Goal: Task Accomplishment & Management: Use online tool/utility

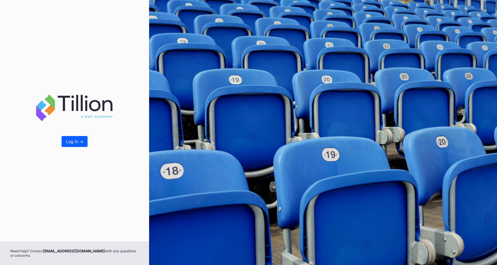
click at [77, 135] on div "Log In ->" at bounding box center [74, 121] width 149 height 242
click at [76, 140] on div "Log In ->" at bounding box center [74, 141] width 17 height 5
click at [73, 142] on div "Log In ->" at bounding box center [74, 141] width 17 height 5
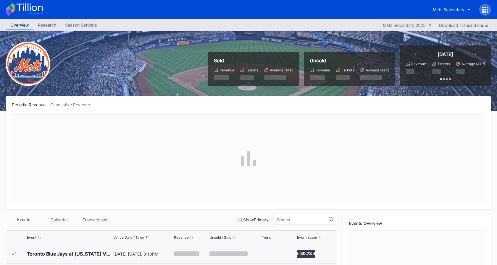
click at [481, 7] on div at bounding box center [485, 10] width 12 height 12
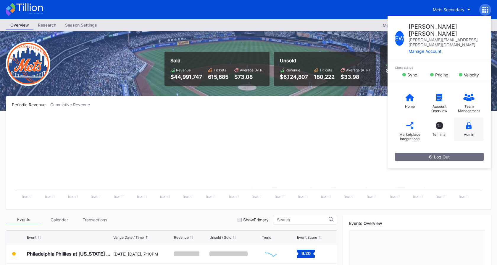
click at [472, 118] on div "Admin" at bounding box center [469, 130] width 30 height 24
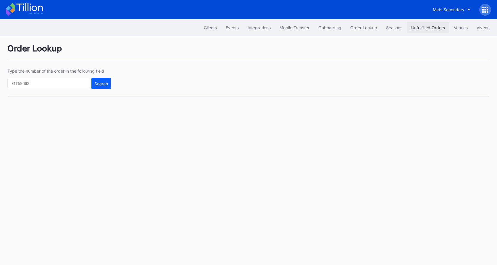
click at [429, 26] on div "Unfulfilled Orders" at bounding box center [428, 27] width 34 height 5
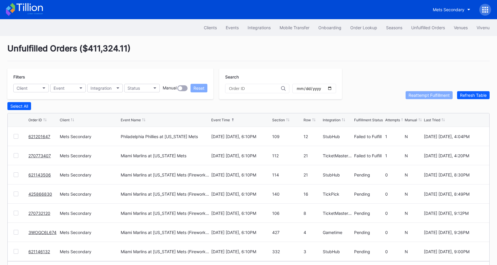
click at [17, 135] on div at bounding box center [16, 136] width 5 height 5
click at [16, 155] on div at bounding box center [16, 155] width 5 height 5
click at [16, 179] on div "621143506 Mets Secondary Miami Marlins at [US_STATE] Mets (Fireworks Night) [DA…" at bounding box center [248, 175] width 481 height 19
click at [16, 177] on div at bounding box center [16, 175] width 5 height 5
click at [15, 193] on div at bounding box center [16, 194] width 5 height 5
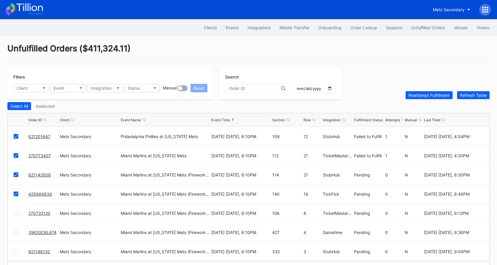
click at [16, 213] on div at bounding box center [16, 213] width 5 height 5
click at [16, 233] on div at bounding box center [16, 232] width 5 height 5
click at [17, 251] on div at bounding box center [16, 251] width 5 height 5
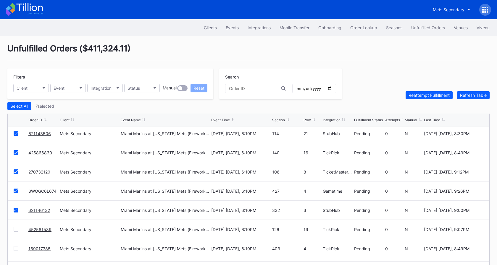
scroll to position [58, 0]
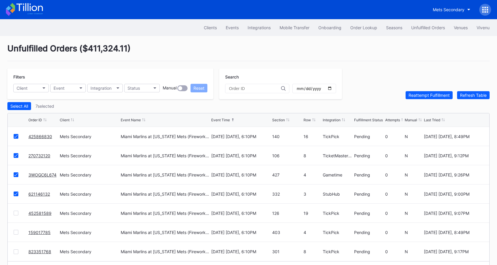
click at [16, 215] on div at bounding box center [16, 213] width 5 height 5
click at [16, 234] on div at bounding box center [16, 232] width 5 height 5
click at [17, 252] on div at bounding box center [16, 252] width 5 height 5
click at [416, 94] on div "Reattempt Fulfillment" at bounding box center [428, 95] width 41 height 5
click at [150, 90] on button "Status" at bounding box center [141, 88] width 35 height 9
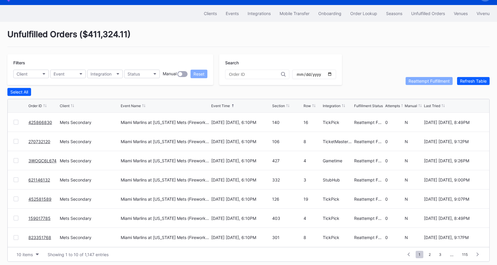
scroll to position [16, 0]
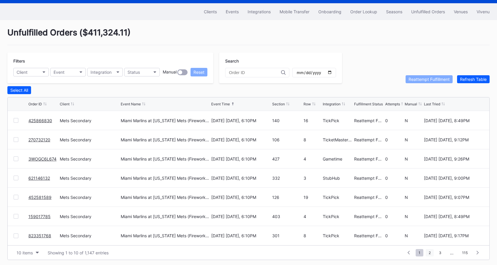
click at [429, 251] on span "2" at bounding box center [429, 252] width 8 height 7
click at [319, 71] on input "date" at bounding box center [314, 72] width 36 height 5
type input "[DATE]"
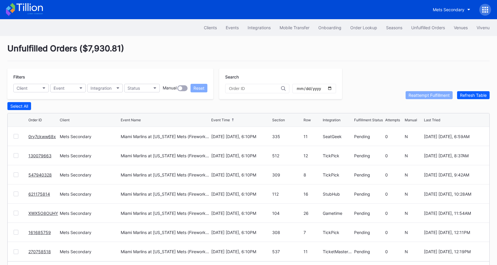
scroll to position [18, 0]
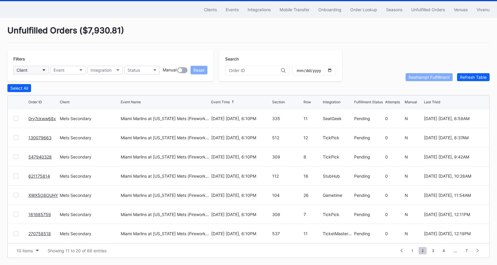
click at [38, 73] on button "Client" at bounding box center [30, 70] width 35 height 9
type input "mets"
click at [50, 100] on div "Mets Secondary" at bounding box center [47, 96] width 69 height 11
click at [411, 250] on span "1" at bounding box center [412, 250] width 8 height 7
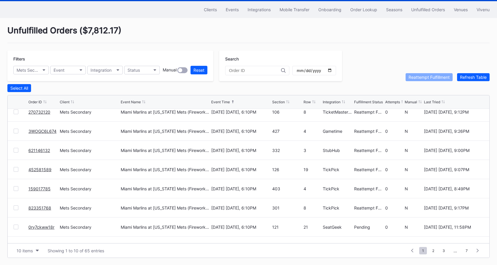
scroll to position [58, 0]
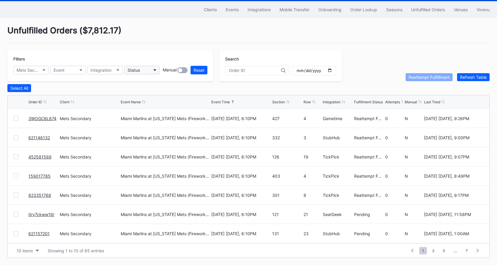
click at [142, 72] on button "Status" at bounding box center [141, 70] width 35 height 9
click at [468, 250] on span "7" at bounding box center [466, 250] width 8 height 7
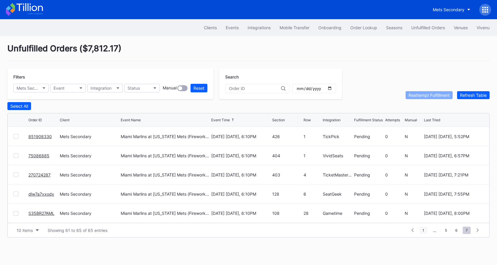
click at [426, 231] on span "1" at bounding box center [423, 230] width 8 height 7
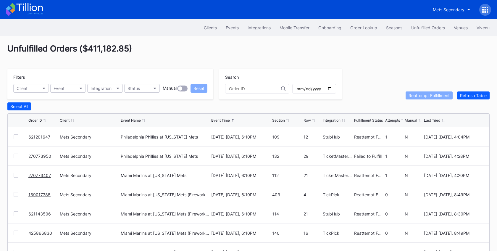
click at [296, 40] on div "Unfulfilled Orders ( $411,182.85 ) Filters Client Event Integration Status Manu…" at bounding box center [248, 160] width 497 height 248
click at [15, 137] on div at bounding box center [16, 136] width 5 height 5
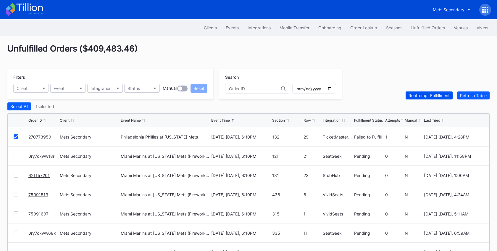
click at [421, 94] on div "Reattempt Fulfillment" at bounding box center [428, 95] width 41 height 5
click at [448, 8] on div "Mets Secondary" at bounding box center [448, 9] width 32 height 5
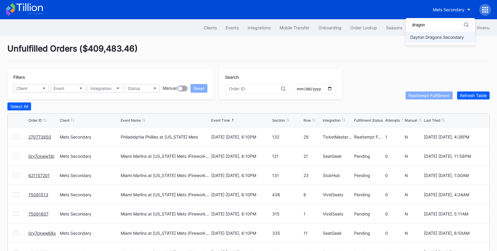
type input "dragon"
click at [452, 40] on div "Dayton Dragons Secondary" at bounding box center [439, 37] width 69 height 11
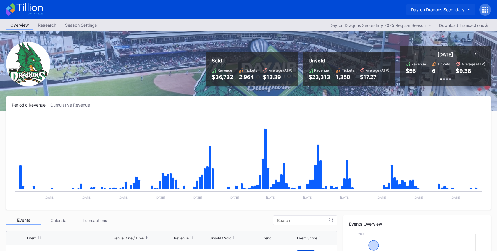
click at [446, 9] on div "Dayton Dragons Secondary" at bounding box center [437, 9] width 53 height 5
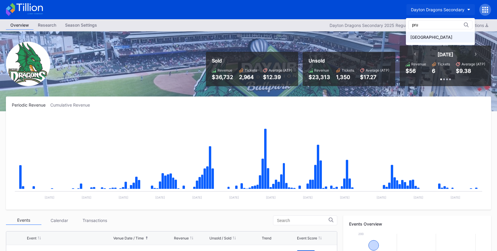
type input "pru"
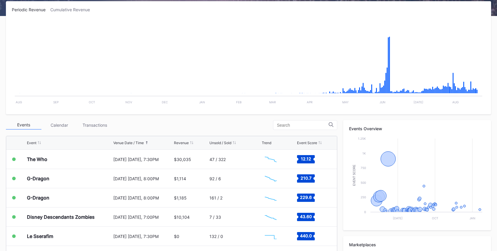
scroll to position [101, 0]
